Goal: Task Accomplishment & Management: Complete application form

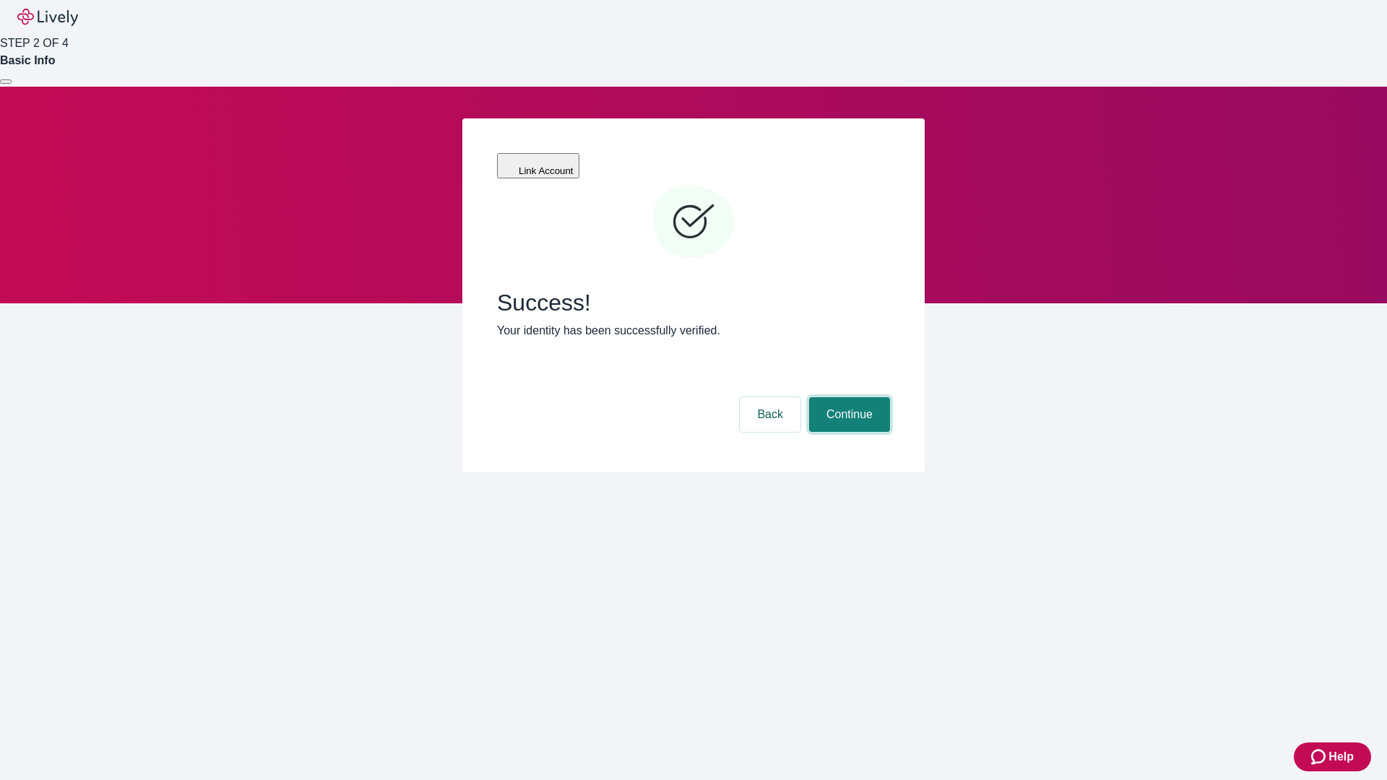
click at [847, 397] on button "Continue" at bounding box center [849, 414] width 81 height 35
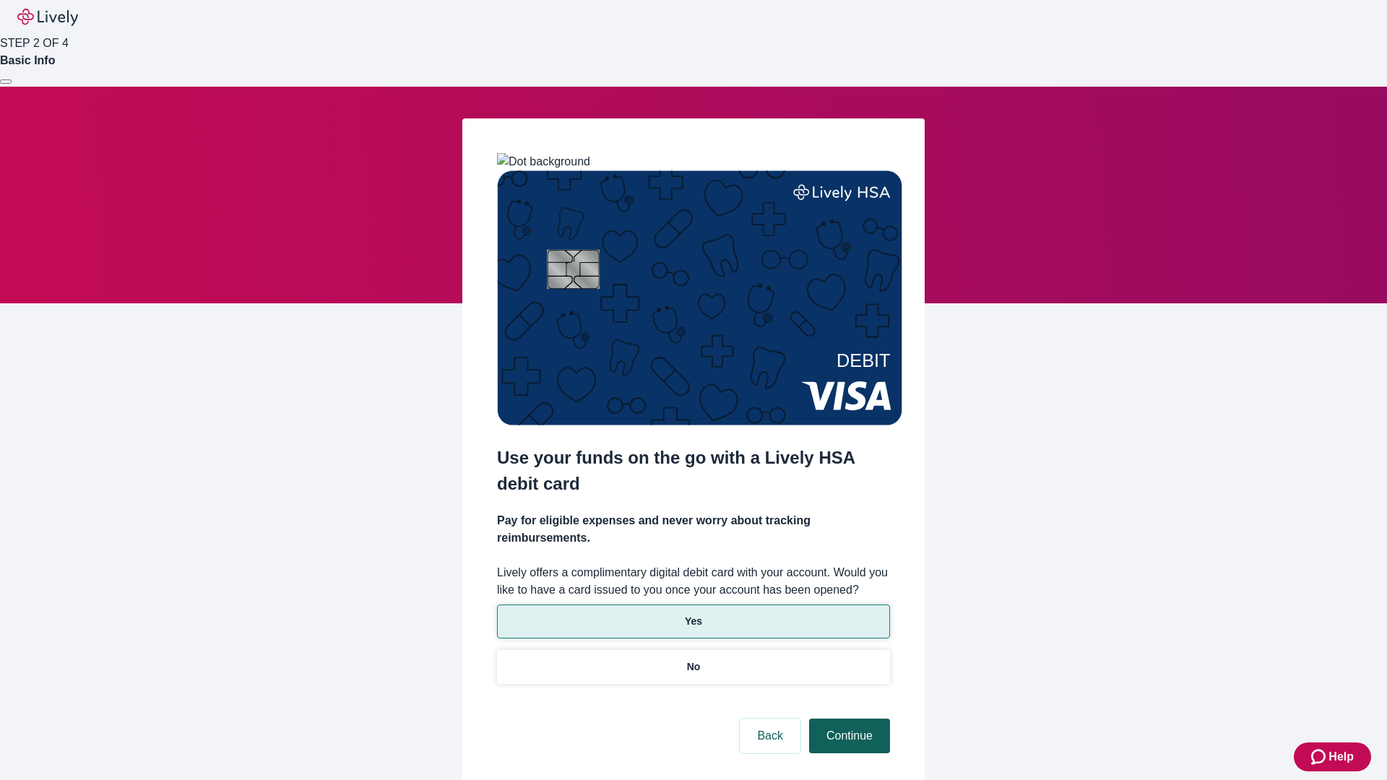
click at [693, 659] on p "No" at bounding box center [694, 666] width 14 height 15
click at [847, 719] on button "Continue" at bounding box center [849, 736] width 81 height 35
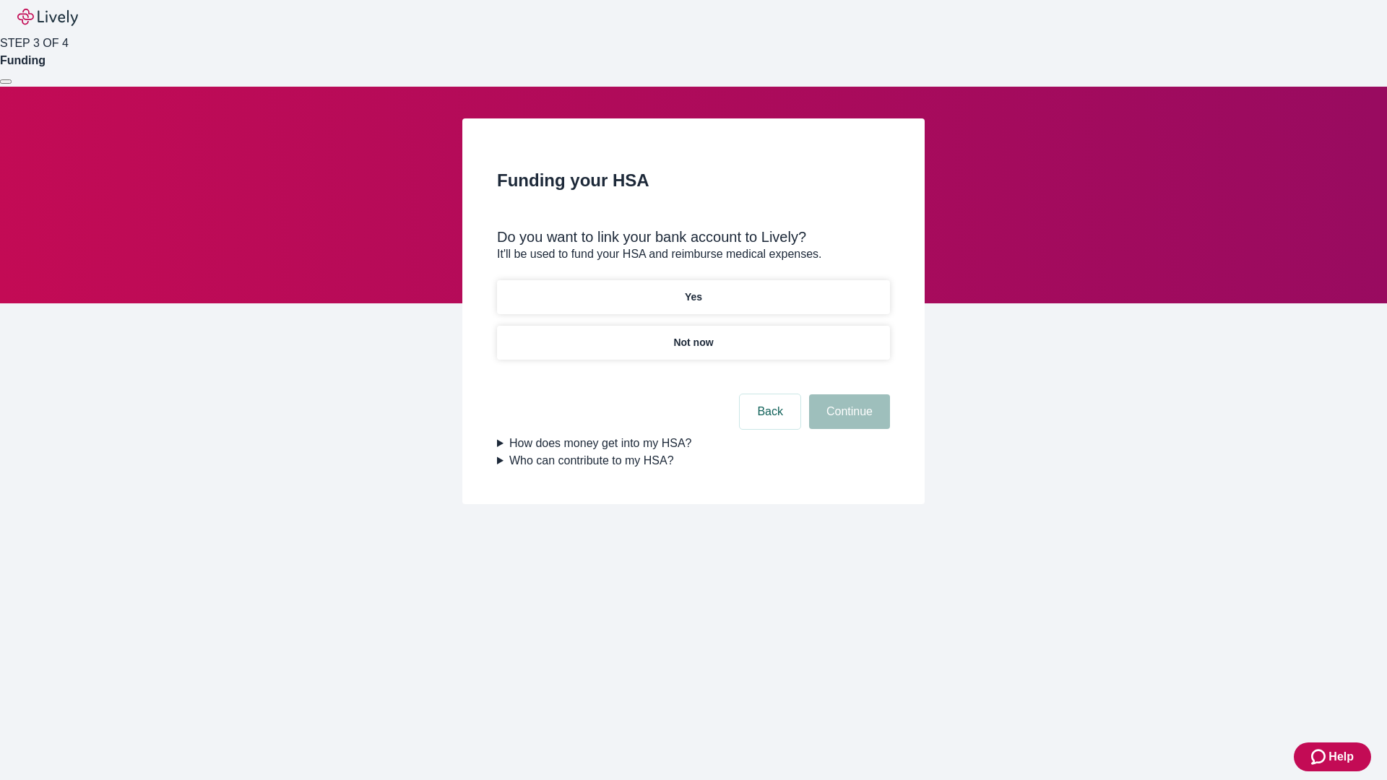
click at [693, 290] on p "Yes" at bounding box center [693, 297] width 17 height 15
click at [847, 394] on button "Continue" at bounding box center [849, 411] width 81 height 35
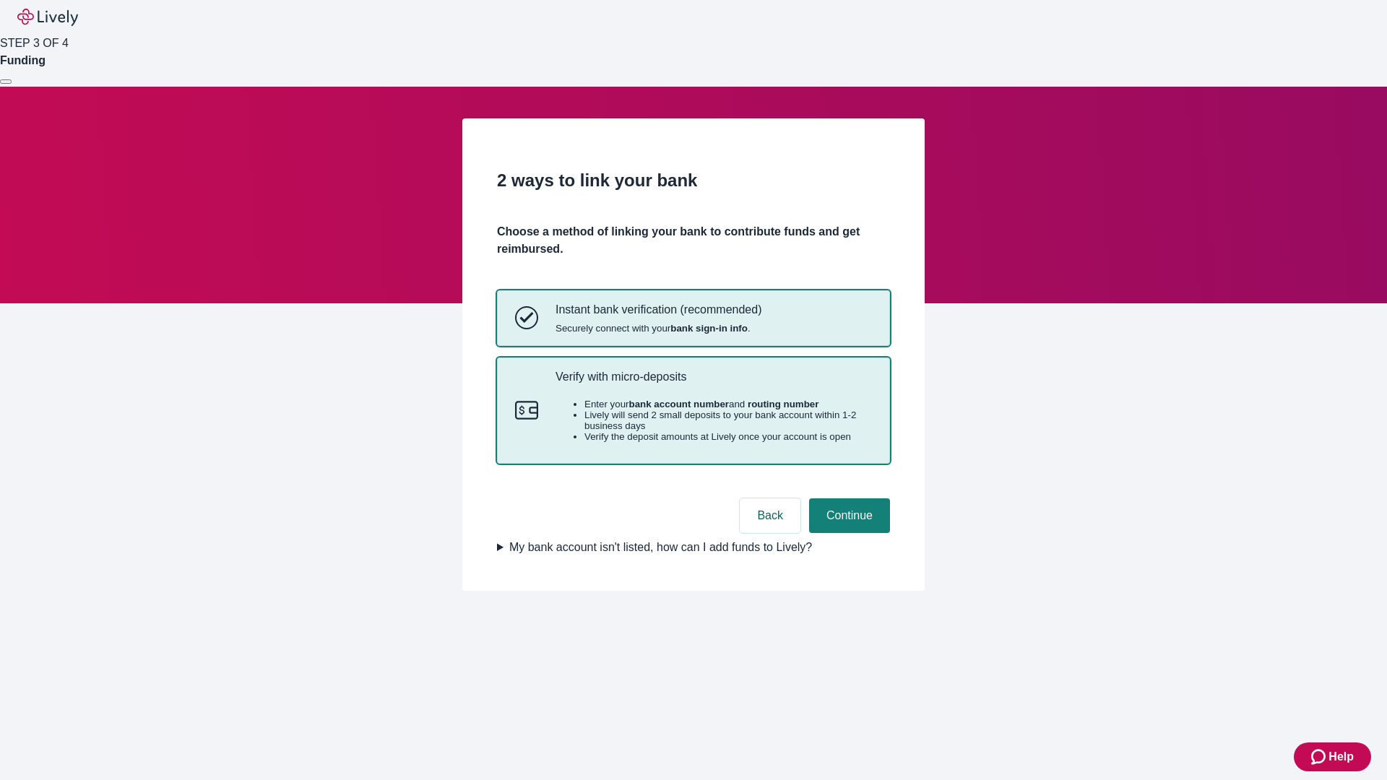
click at [713, 384] on p "Verify with micro-deposits" at bounding box center [713, 377] width 316 height 14
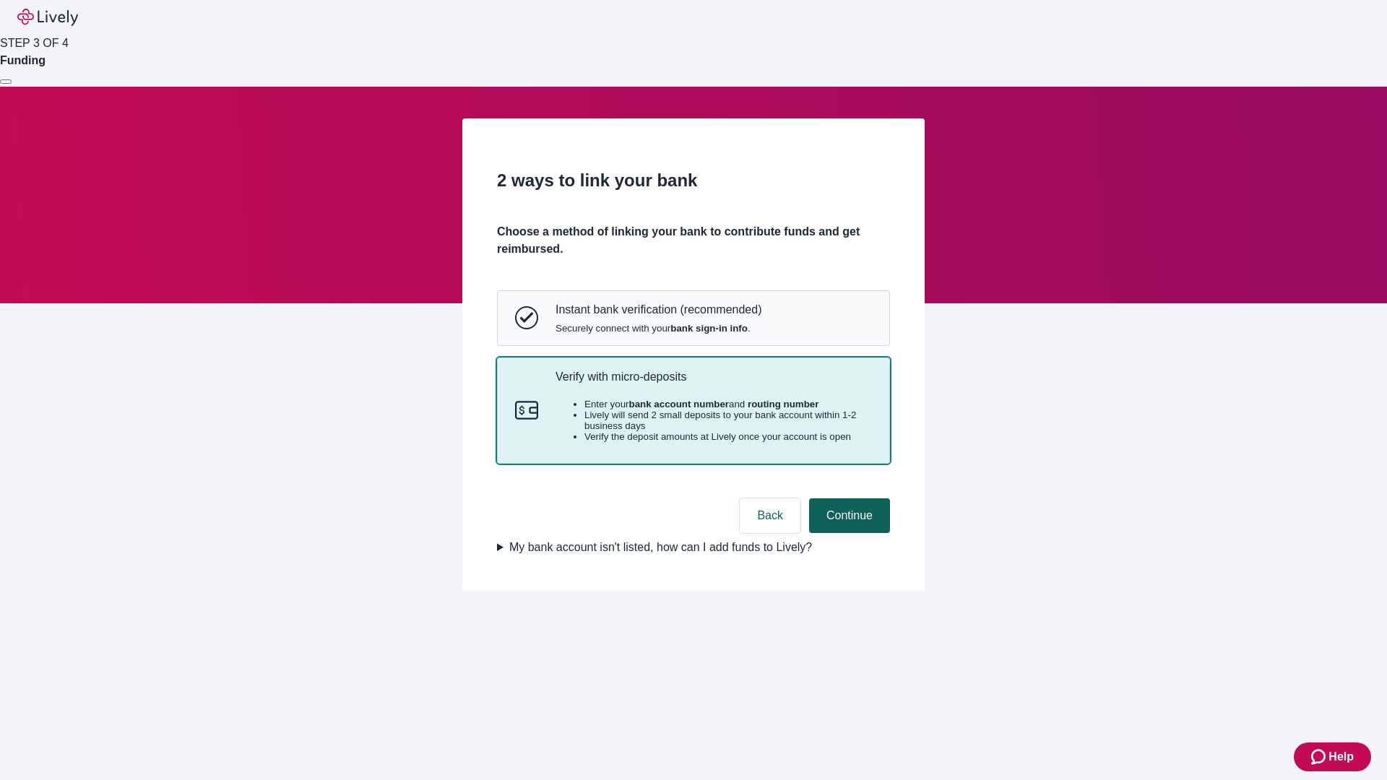
click at [847, 533] on button "Continue" at bounding box center [849, 515] width 81 height 35
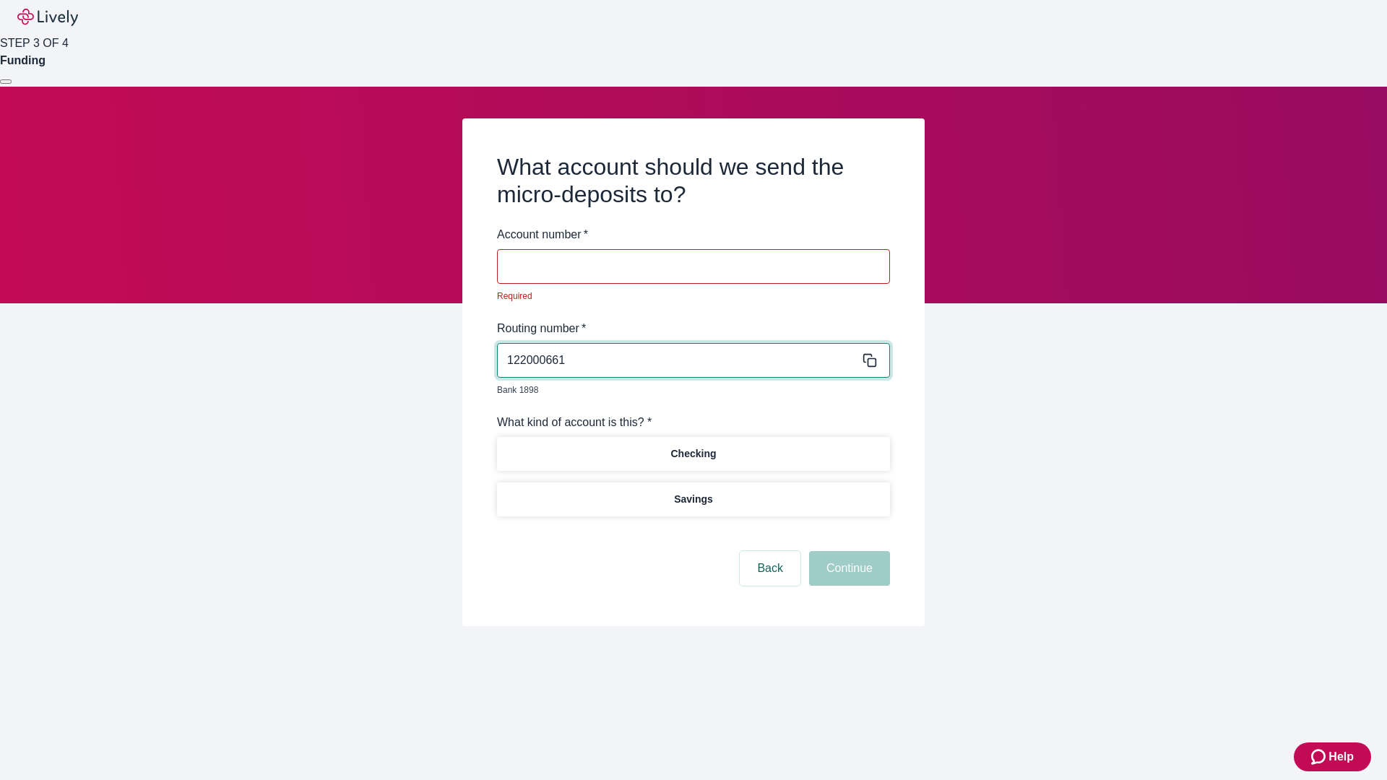
type input "122000661"
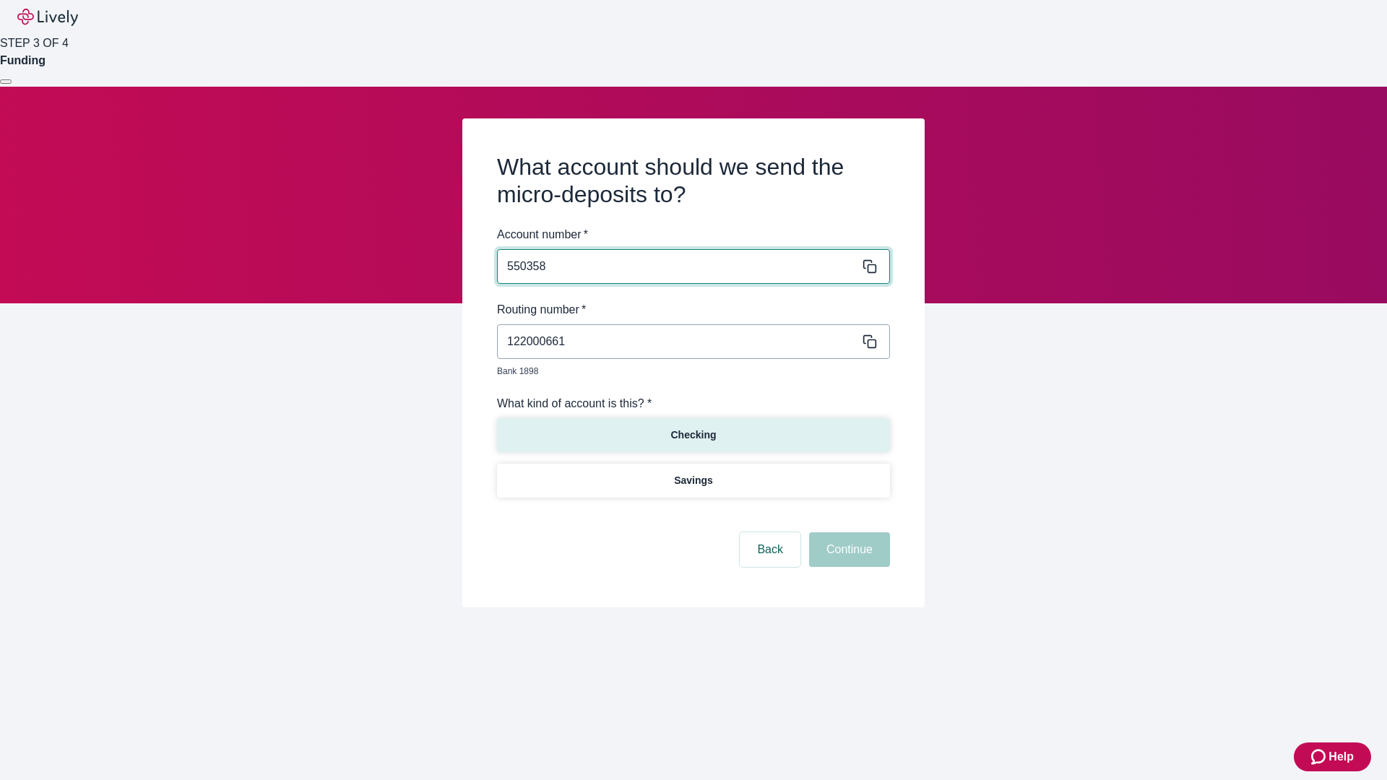
type input "550358"
click at [693, 428] on p "Checking" at bounding box center [693, 435] width 46 height 15
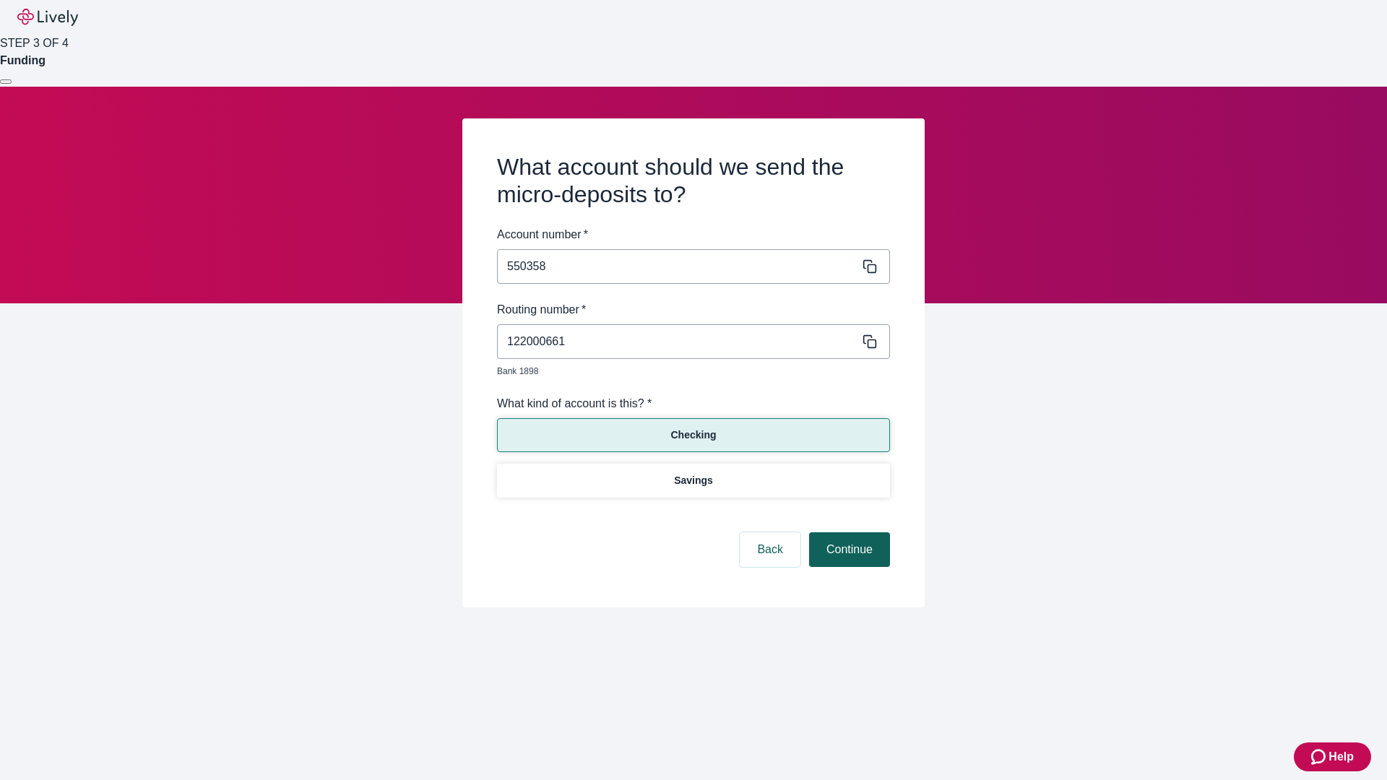
click at [847, 533] on button "Continue" at bounding box center [849, 549] width 81 height 35
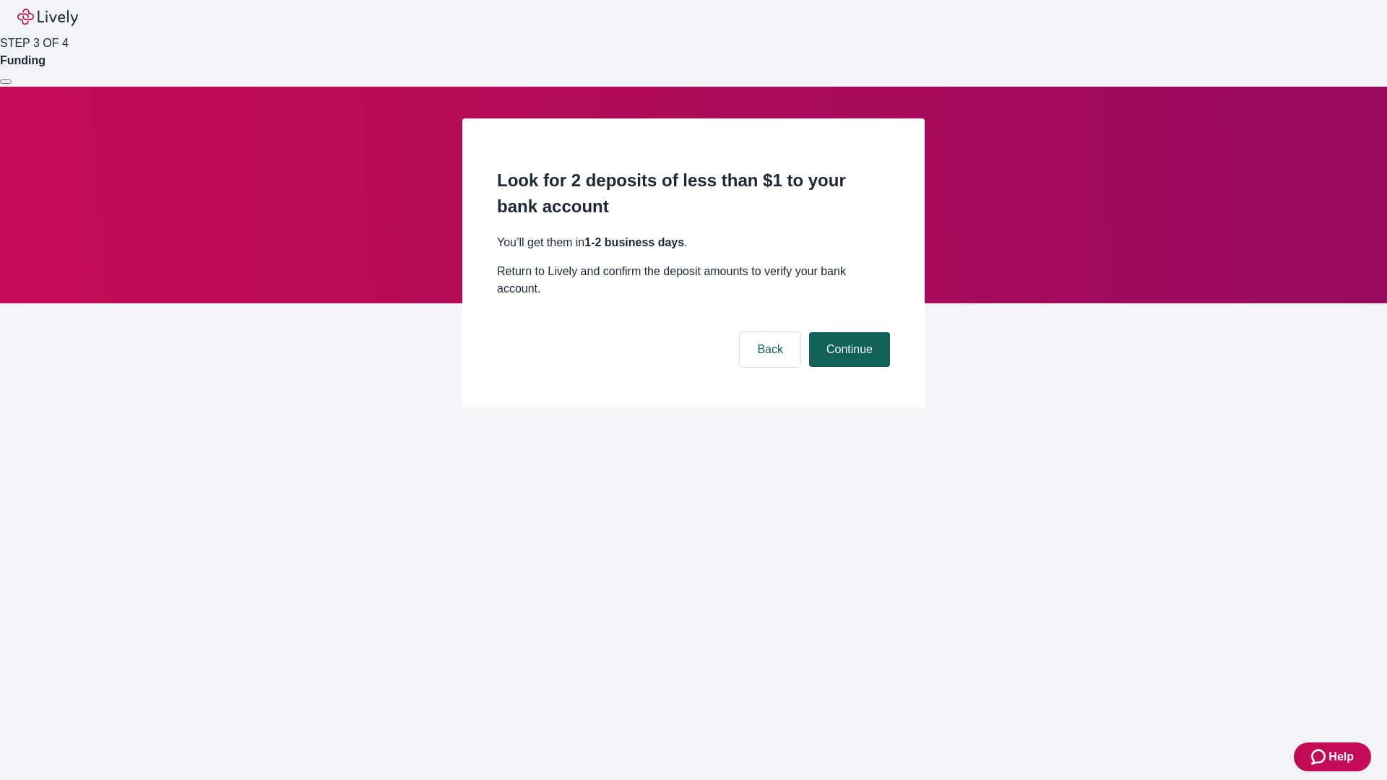
click at [847, 332] on button "Continue" at bounding box center [849, 349] width 81 height 35
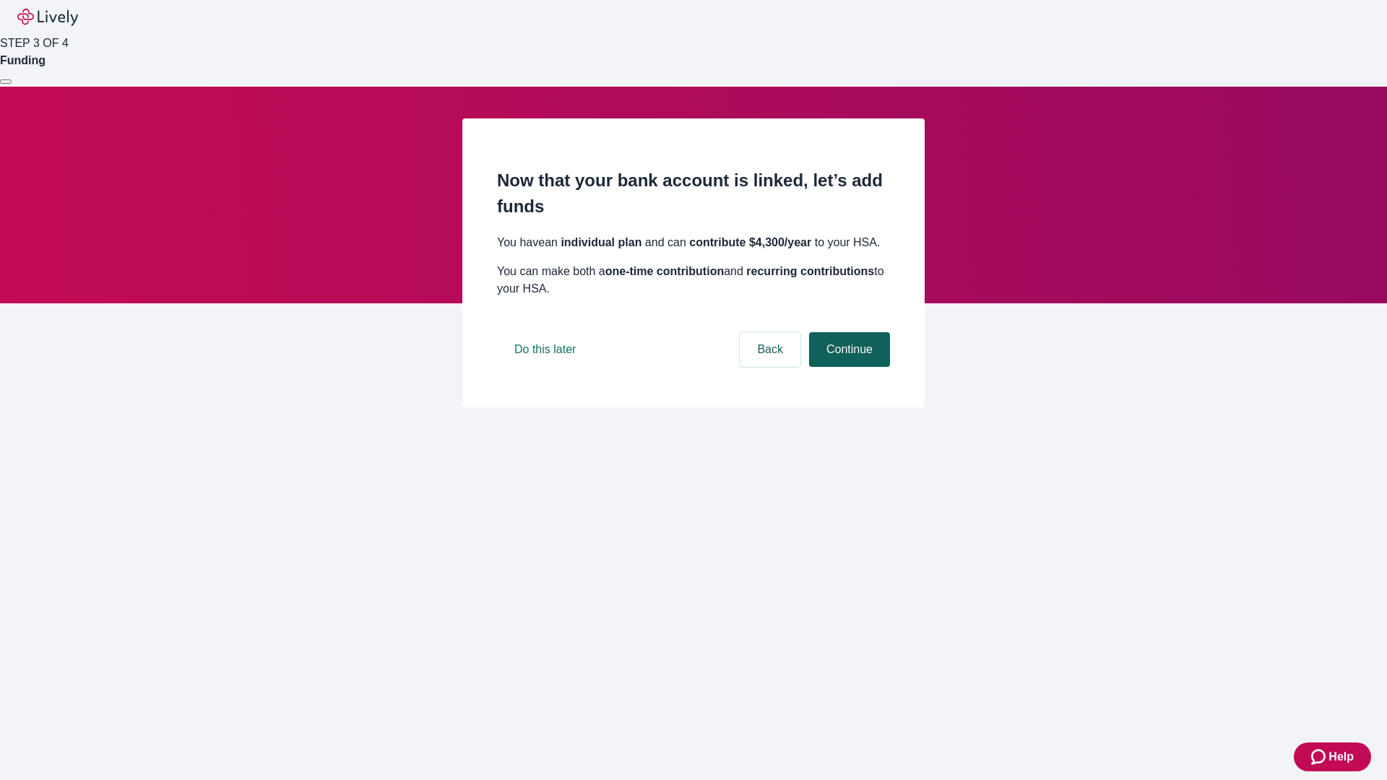
click at [847, 367] on button "Continue" at bounding box center [849, 349] width 81 height 35
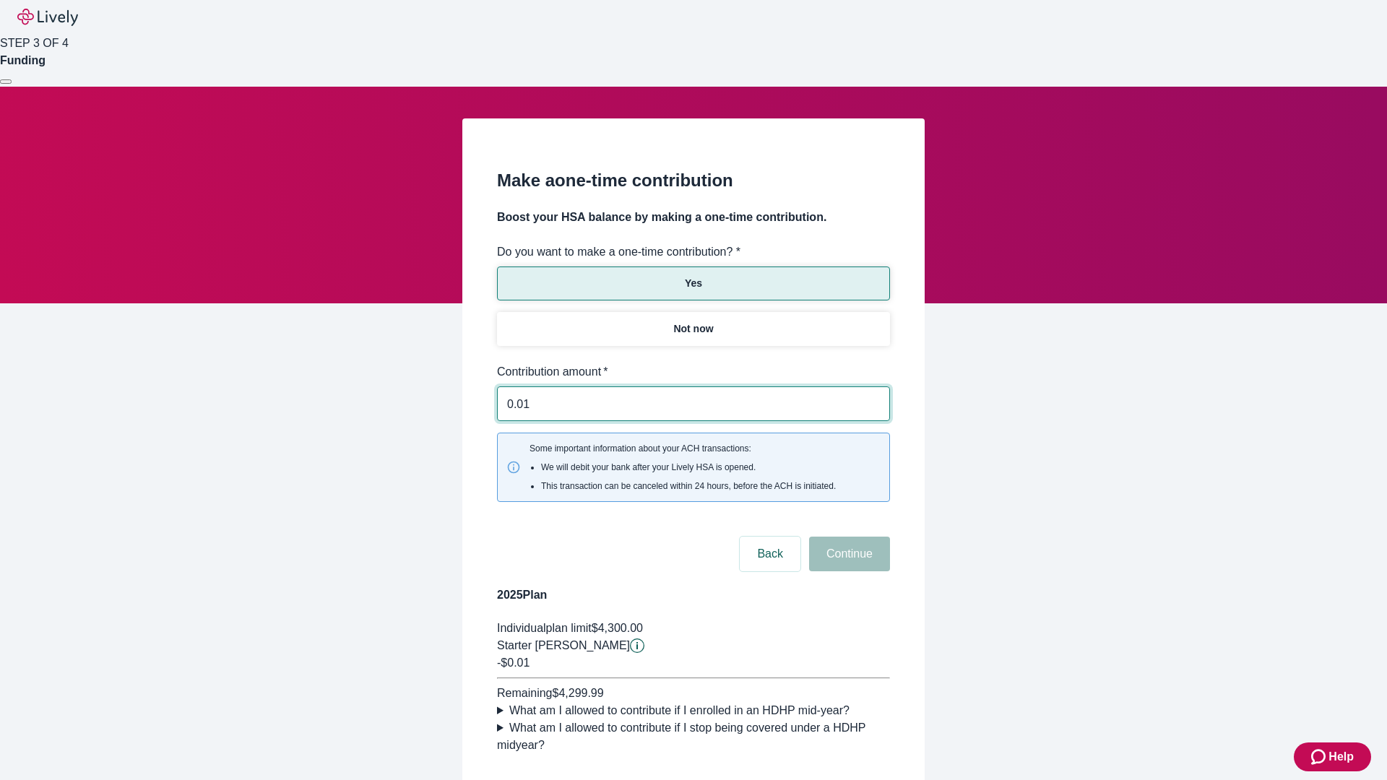
type input "0.01"
click at [847, 537] on button "Continue" at bounding box center [849, 554] width 81 height 35
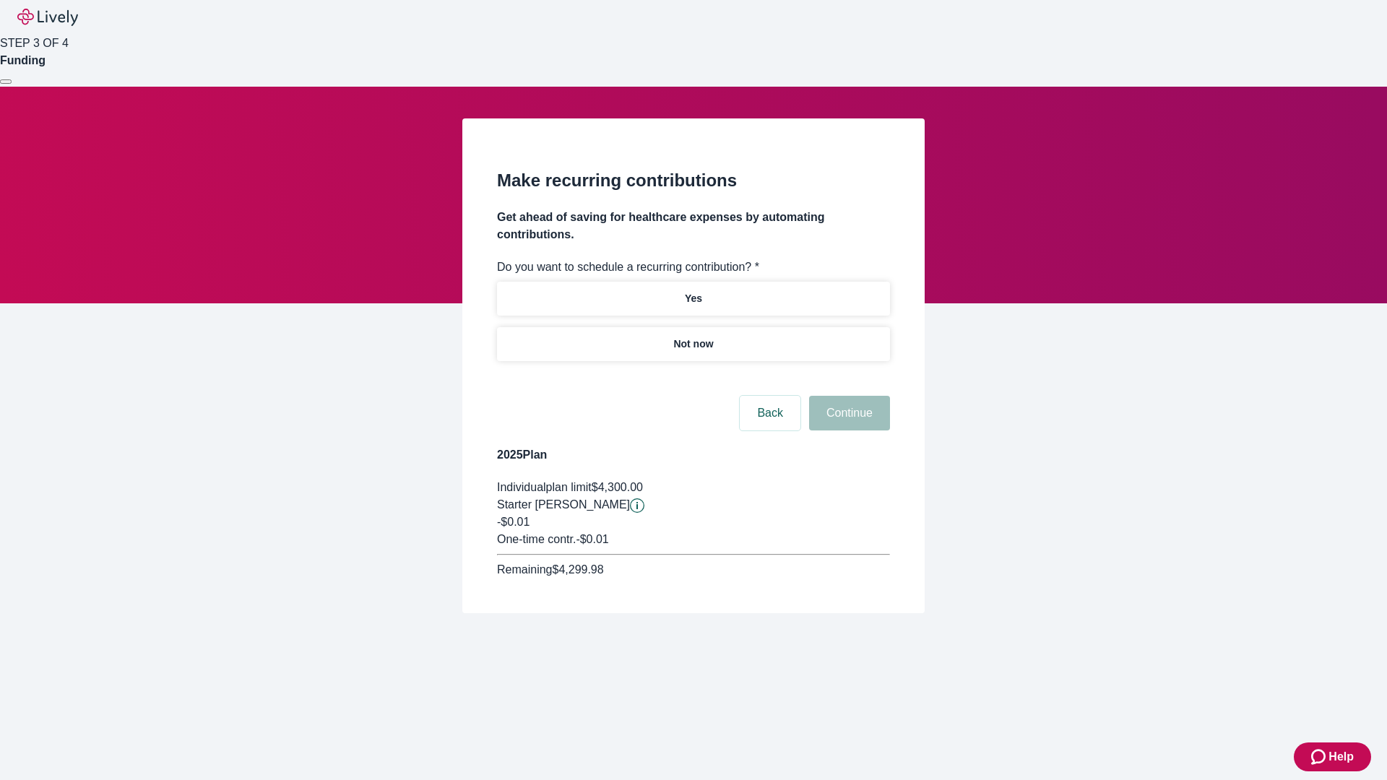
click at [693, 337] on p "Not now" at bounding box center [693, 344] width 40 height 15
click at [847, 396] on button "Continue" at bounding box center [849, 413] width 81 height 35
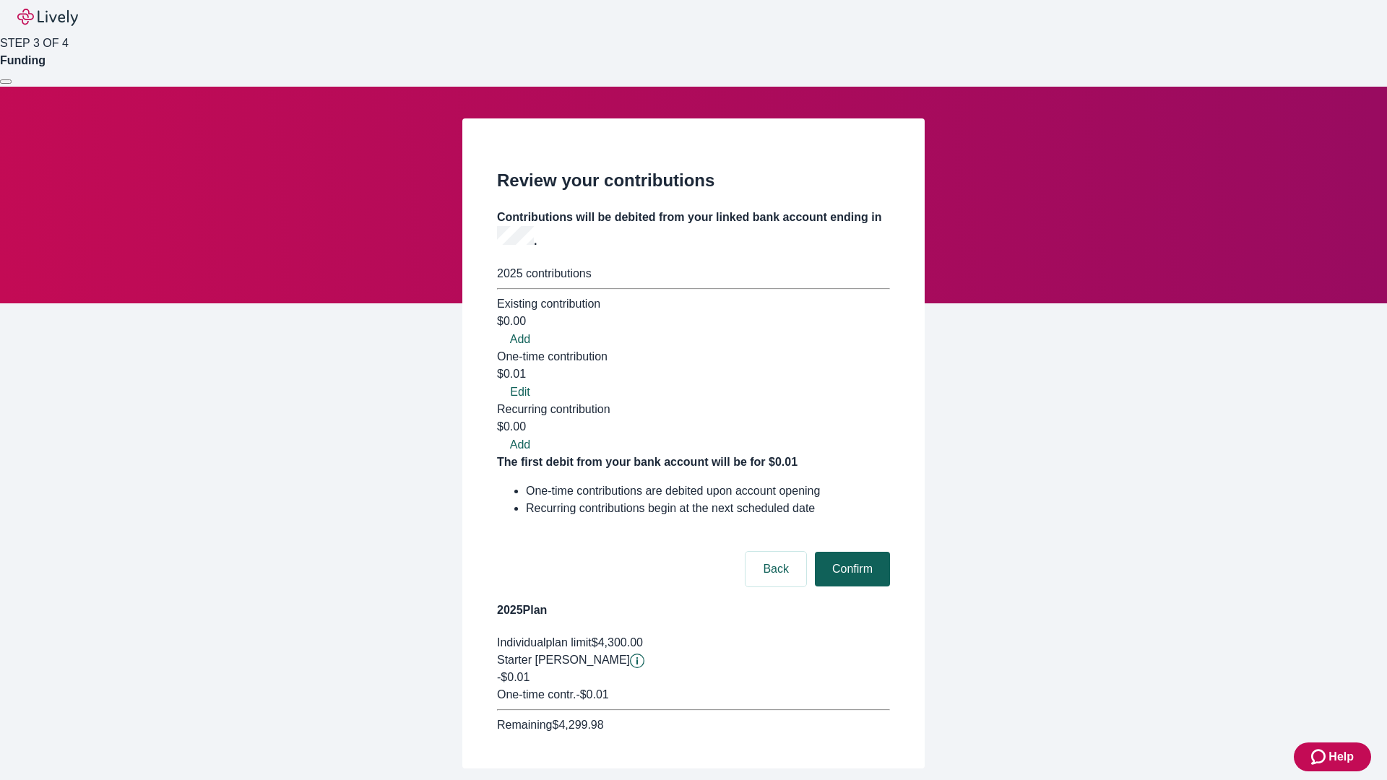
click at [850, 552] on button "Confirm" at bounding box center [852, 569] width 75 height 35
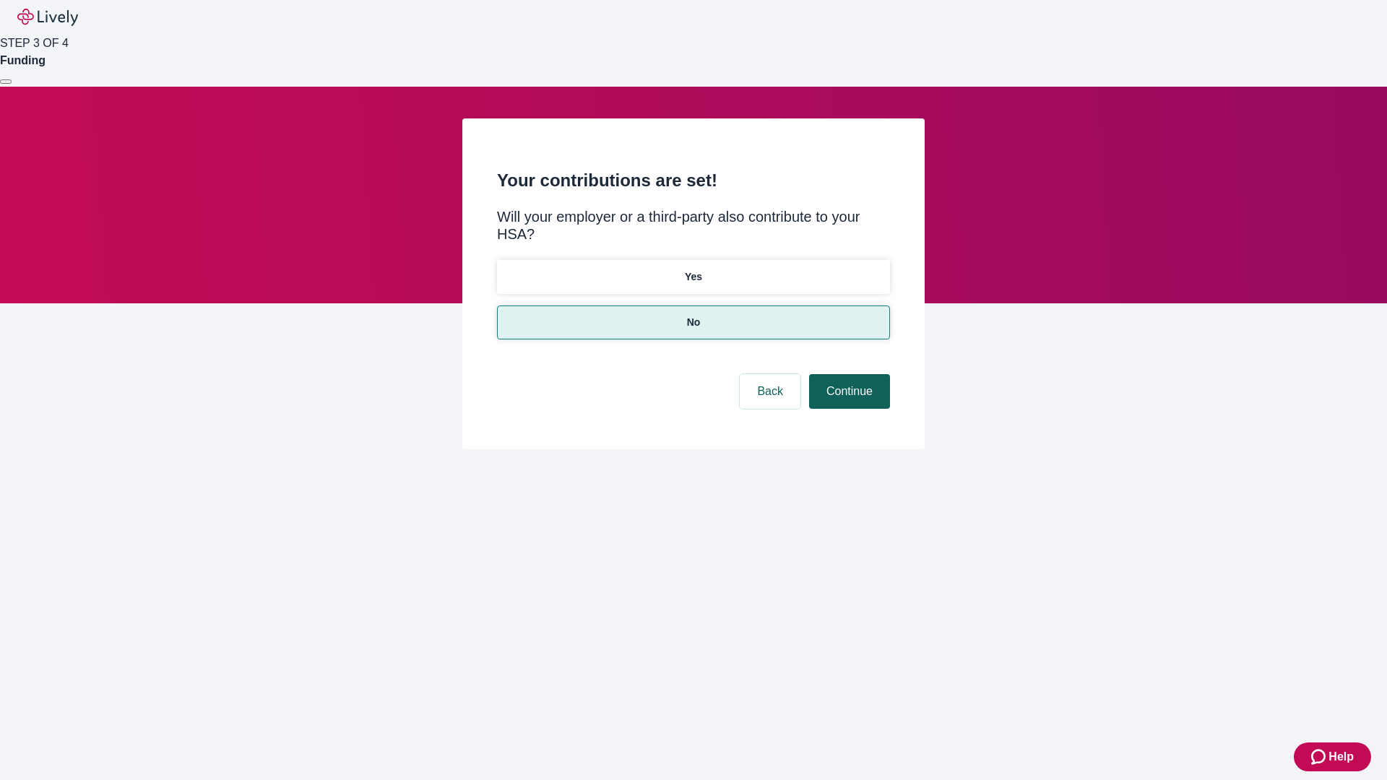
click at [847, 374] on button "Continue" at bounding box center [849, 391] width 81 height 35
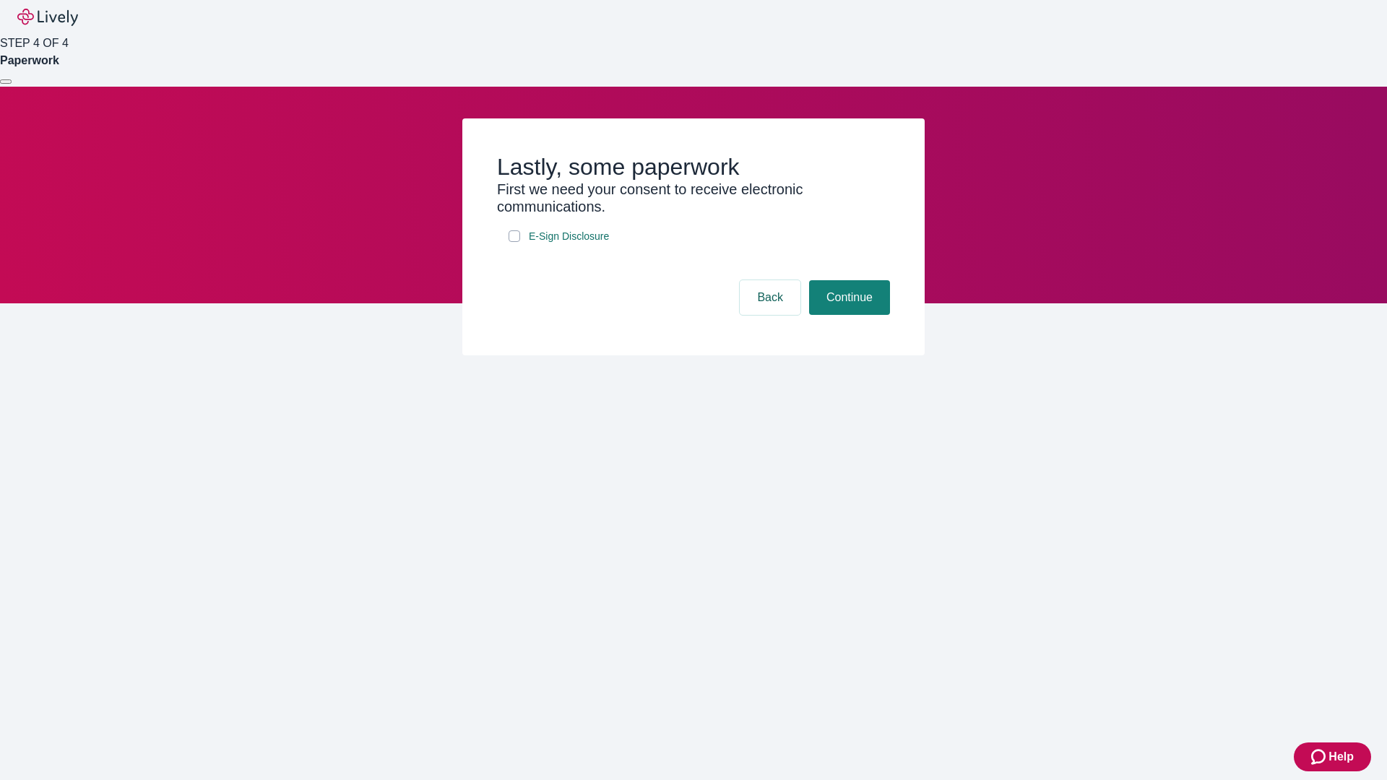
click at [514, 242] on input "E-Sign Disclosure" at bounding box center [514, 236] width 12 height 12
checkbox input "true"
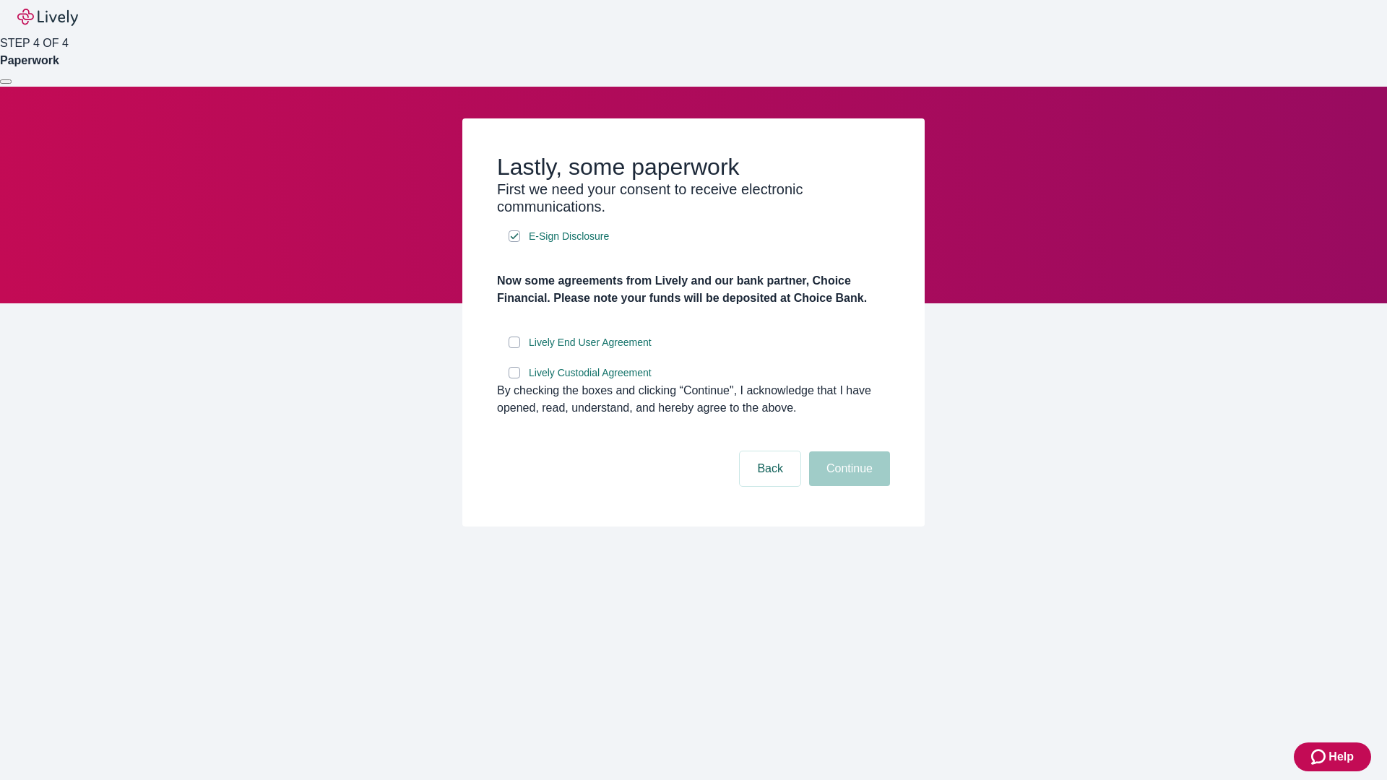
click at [514, 348] on input "Lively End User Agreement" at bounding box center [514, 343] width 12 height 12
checkbox input "true"
click at [514, 378] on input "Lively Custodial Agreement" at bounding box center [514, 373] width 12 height 12
checkbox input "true"
click at [847, 486] on button "Continue" at bounding box center [849, 468] width 81 height 35
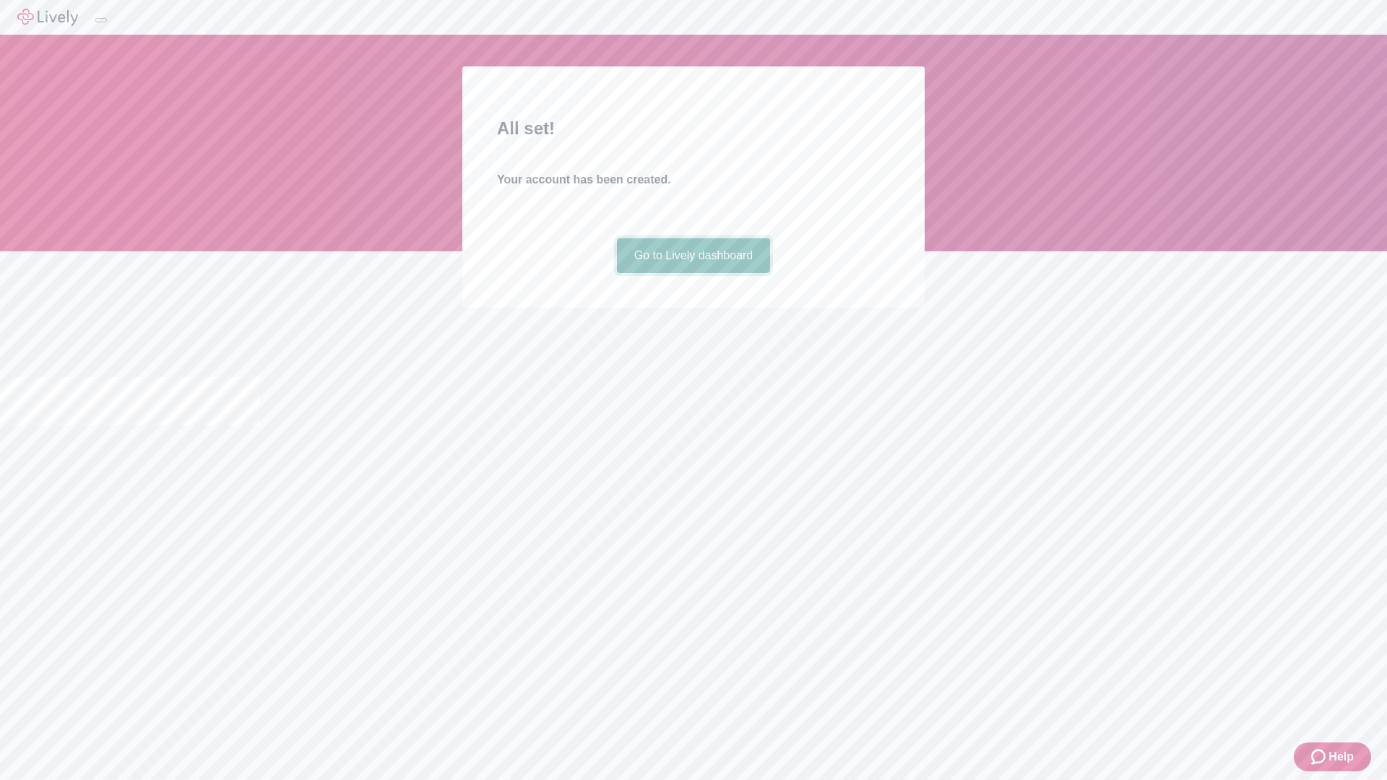
click at [693, 273] on link "Go to Lively dashboard" at bounding box center [694, 255] width 154 height 35
